Goal: Book appointment/travel/reservation

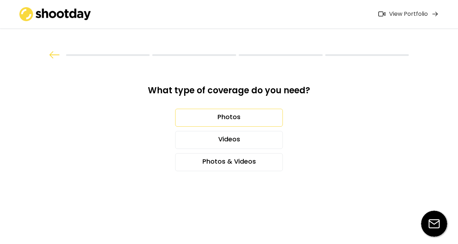
click at [245, 117] on div "Photos" at bounding box center [229, 118] width 108 height 18
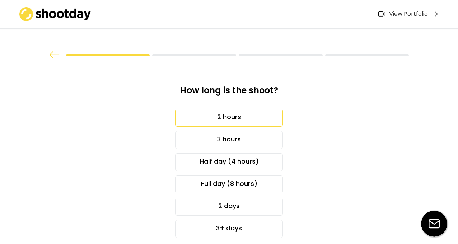
click at [245, 117] on div "2 hours" at bounding box center [229, 118] width 108 height 18
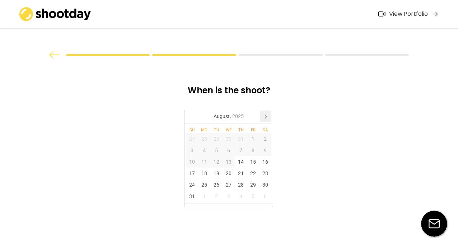
click at [265, 116] on icon at bounding box center [266, 117] width 2 height 4
click at [218, 149] on div "7" at bounding box center [216, 150] width 12 height 11
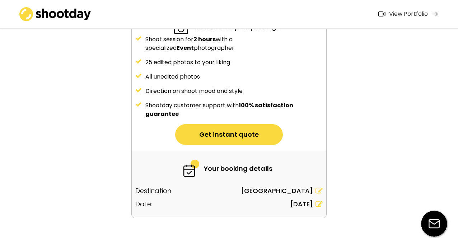
scroll to position [98, 0]
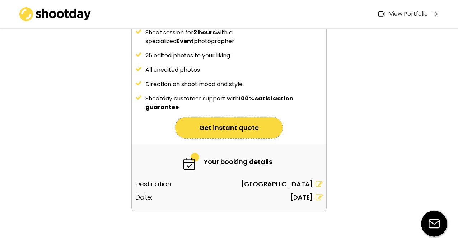
click at [218, 128] on button "Get instant quote" at bounding box center [229, 127] width 108 height 21
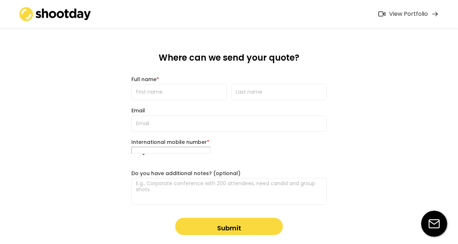
scroll to position [0, 0]
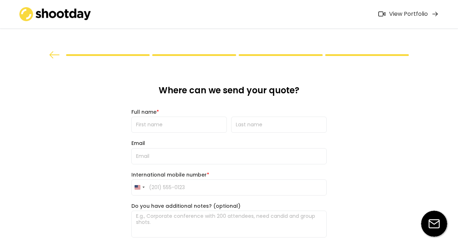
click at [218, 128] on input "input" at bounding box center [179, 125] width 96 height 16
type input "[PERSON_NAME]"
click at [252, 127] on input "input" at bounding box center [279, 125] width 96 height 16
type input "[PERSON_NAME]"
click at [231, 158] on input "email" at bounding box center [228, 156] width 195 height 16
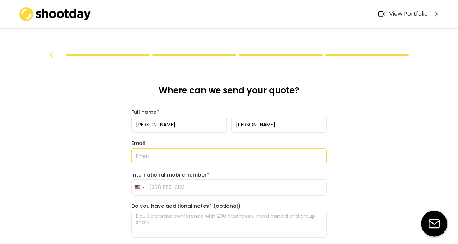
type input "[PERSON_NAME][EMAIL_ADDRESS][DOMAIN_NAME]"
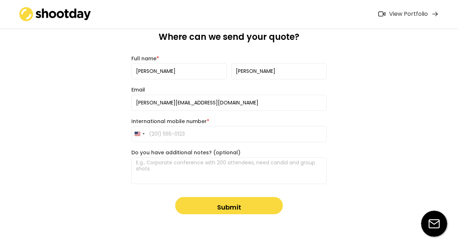
scroll to position [55, 0]
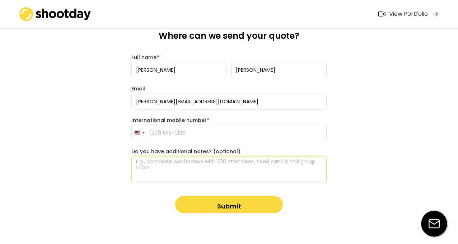
click at [213, 172] on textarea at bounding box center [228, 169] width 195 height 27
type textarea "This is a Tech Week event in the evening of the 7th, Oct."
click at [227, 205] on button "Submit" at bounding box center [229, 204] width 108 height 17
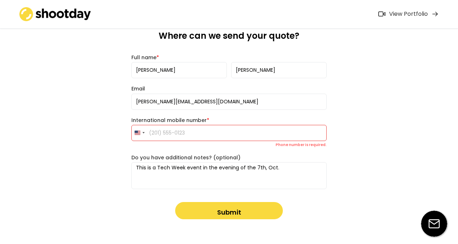
click at [202, 131] on input "tel" at bounding box center [228, 133] width 195 height 16
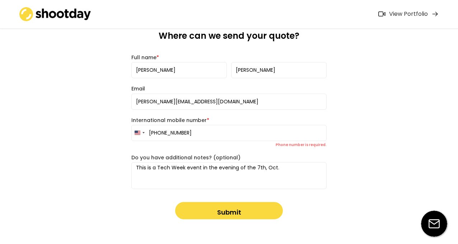
type input "[PHONE_NUMBER]"
click at [223, 211] on button "Submit" at bounding box center [229, 210] width 108 height 17
